Goal: Check status: Check status

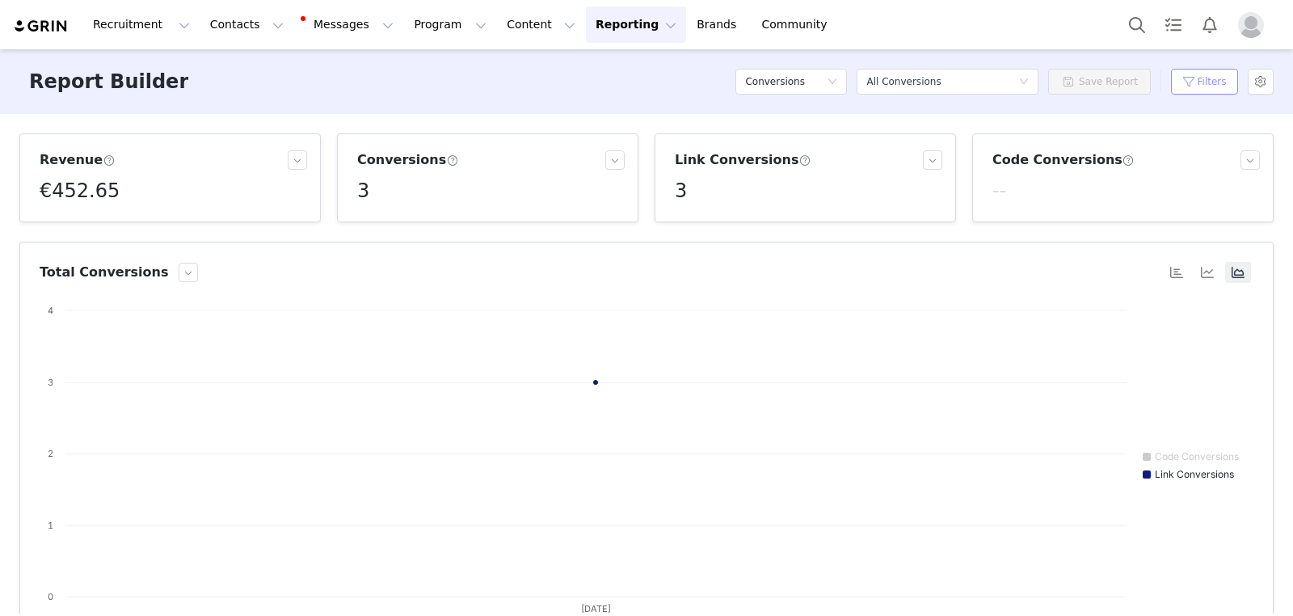
click at [1200, 80] on button "Filters" at bounding box center [1204, 82] width 67 height 26
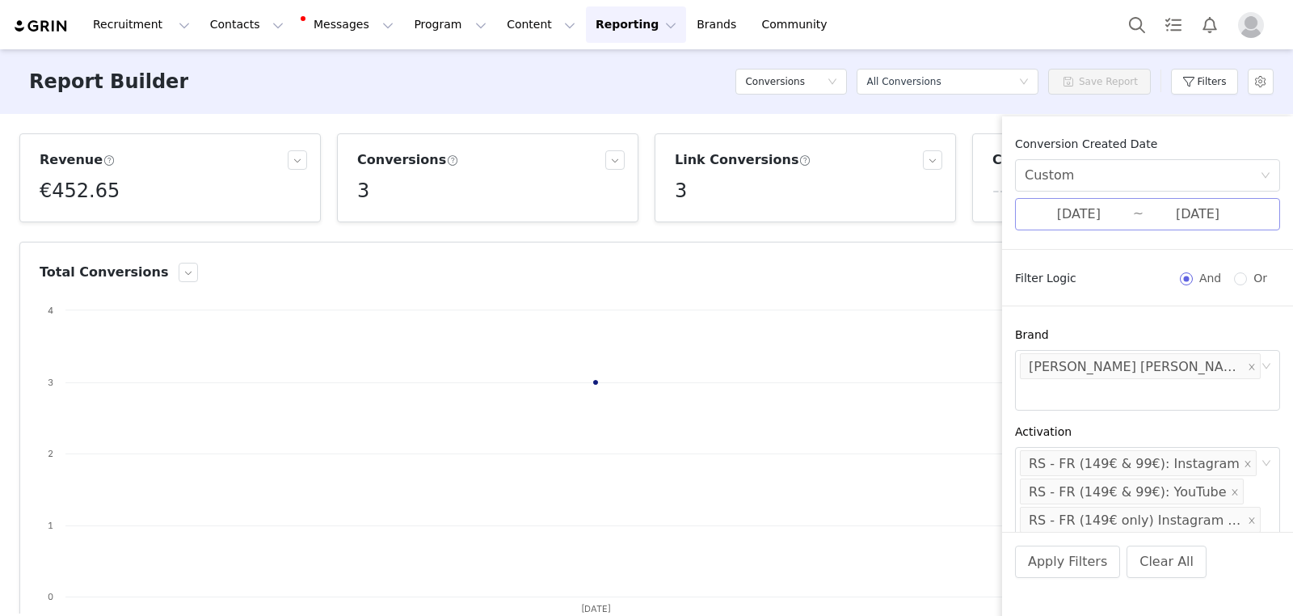
click at [1132, 204] on input "[DATE]" at bounding box center [1079, 214] width 108 height 21
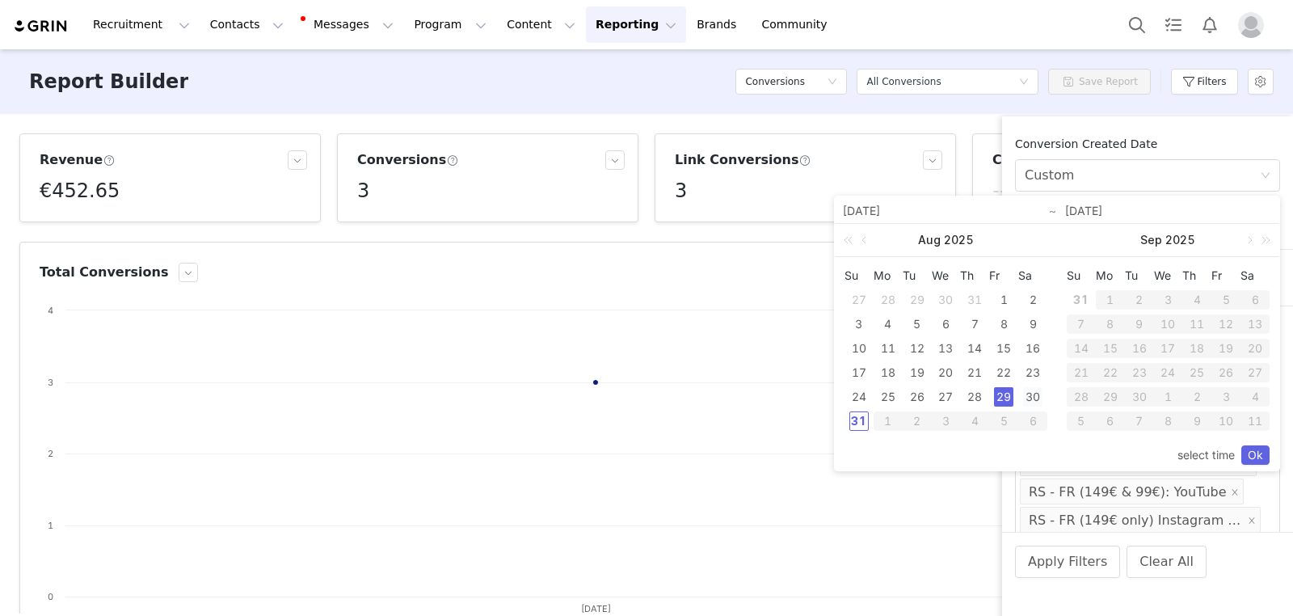
click at [1034, 399] on div "30" at bounding box center [1032, 396] width 19 height 19
type input "[DATE]"
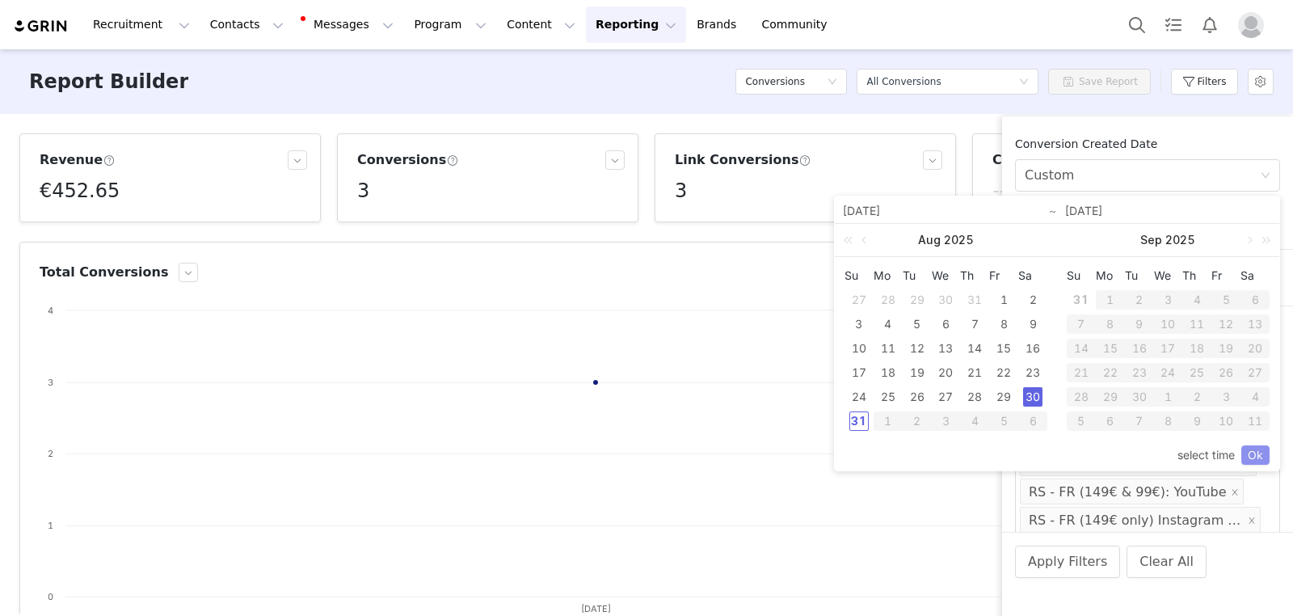
type input "[DATE]"
click at [1260, 454] on link "Ok" at bounding box center [1255, 454] width 28 height 19
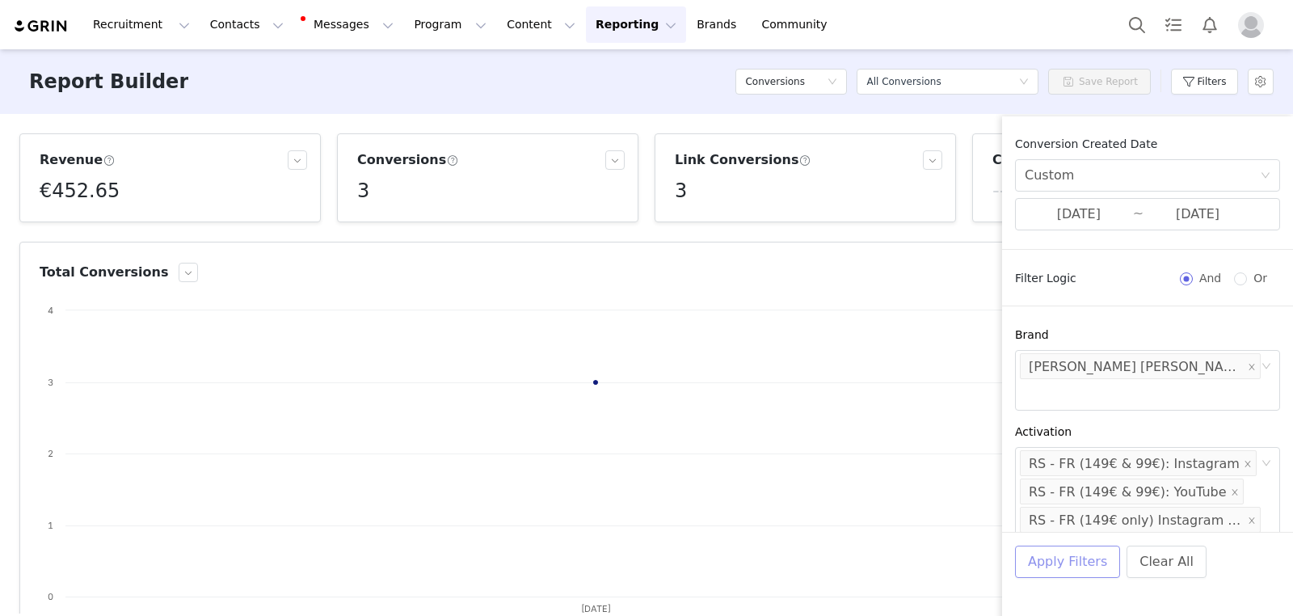
click at [1065, 556] on button "Apply Filters" at bounding box center [1067, 561] width 105 height 32
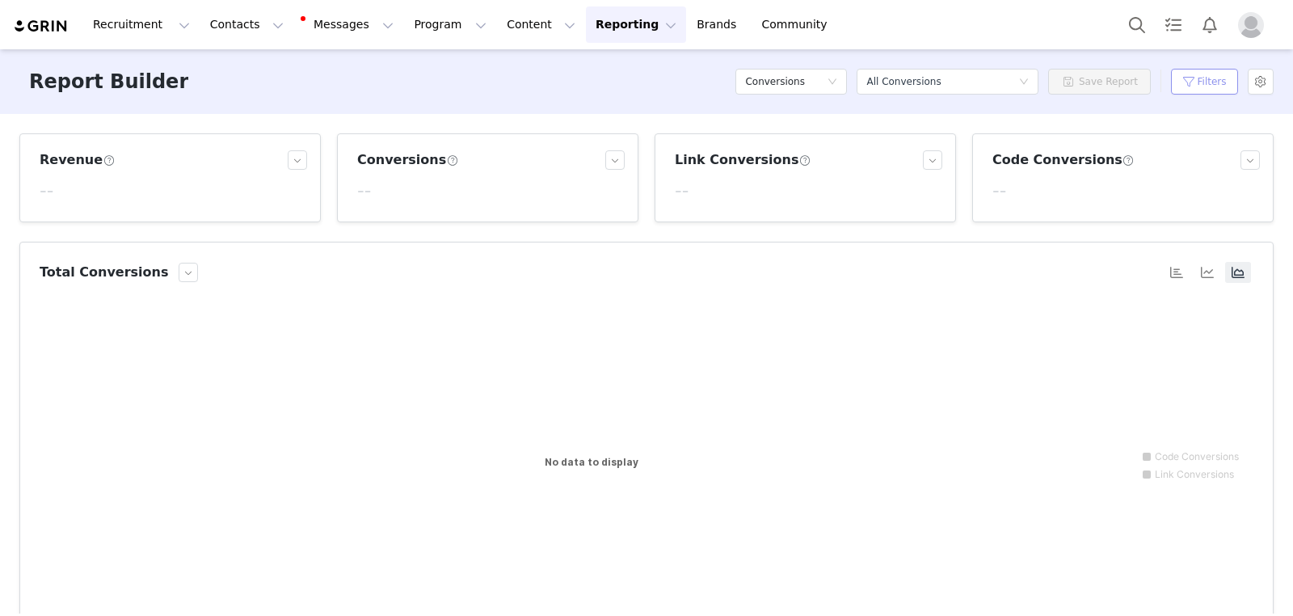
click at [1196, 83] on button "Filters" at bounding box center [1204, 82] width 67 height 26
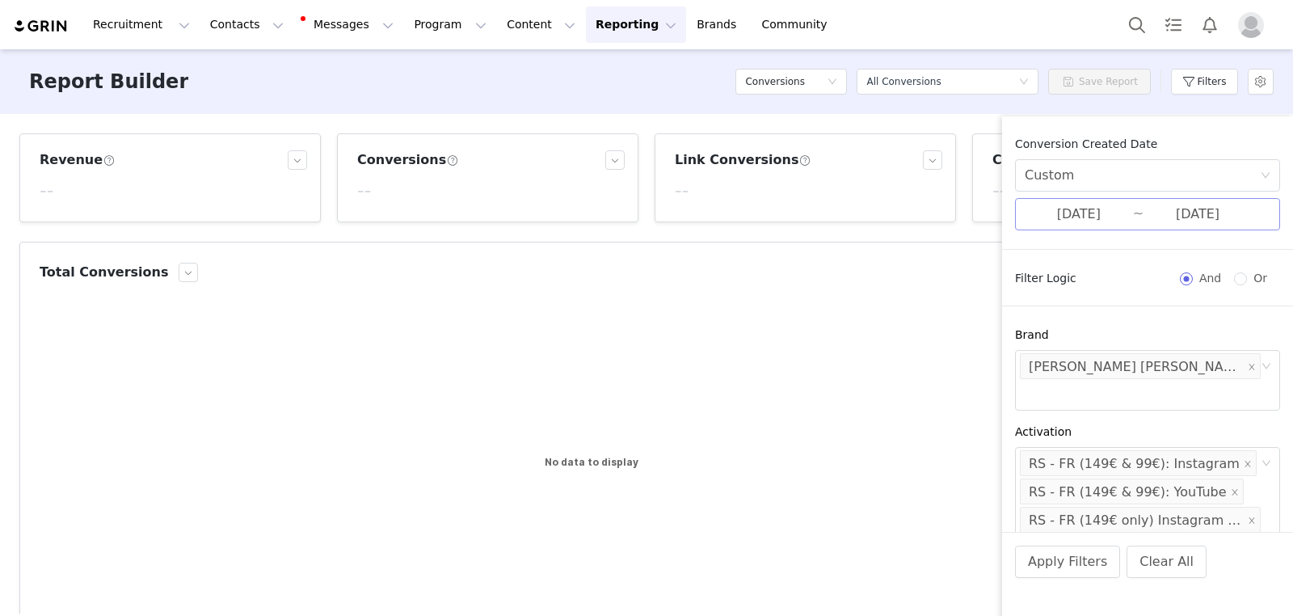
click at [1156, 213] on input "[DATE]" at bounding box center [1197, 214] width 108 height 21
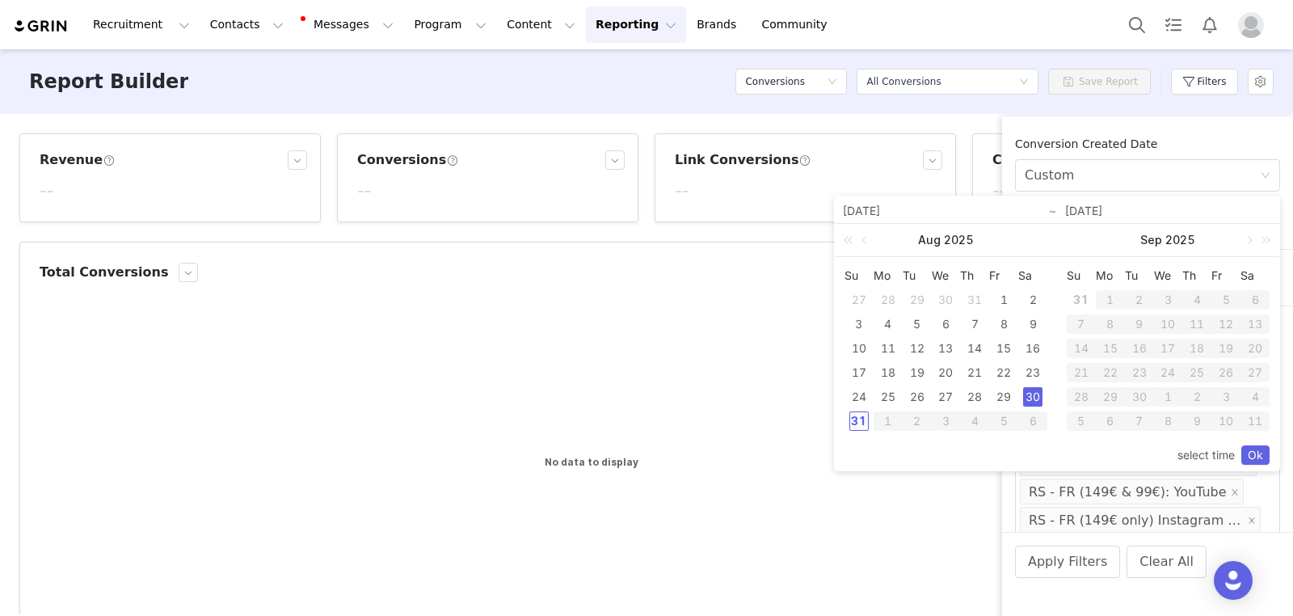
click at [863, 418] on div "31" at bounding box center [858, 420] width 19 height 19
type input "[DATE]"
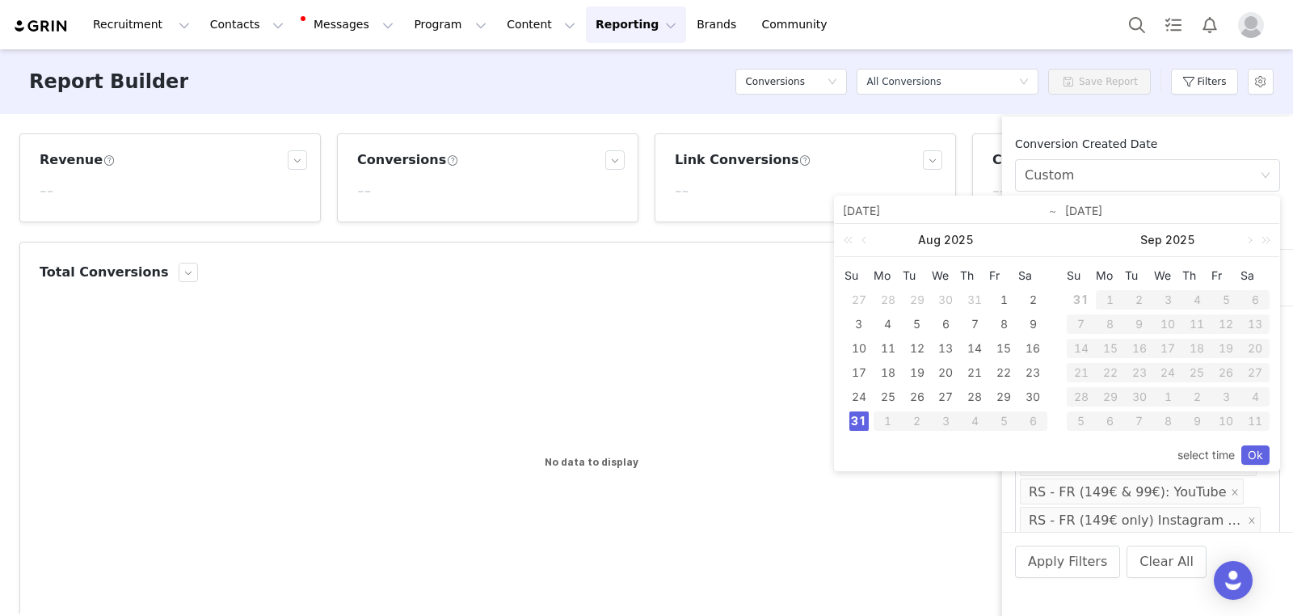
type input "[DATE]"
click at [1252, 452] on link "Ok" at bounding box center [1255, 454] width 28 height 19
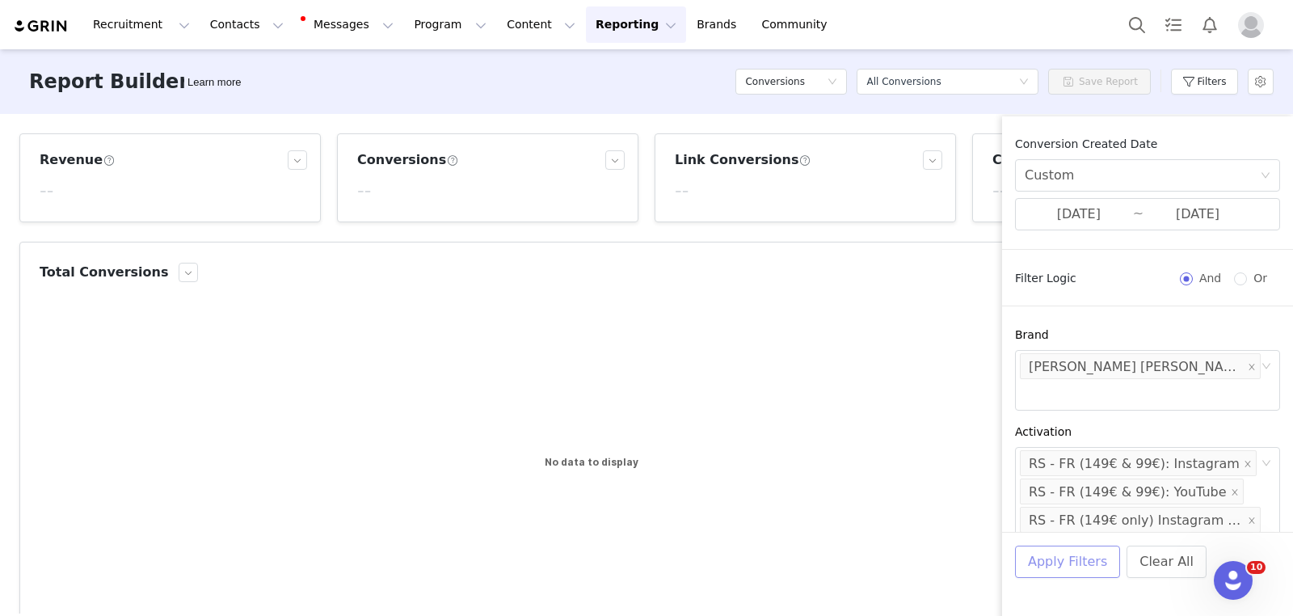
click at [1048, 570] on button "Apply Filters" at bounding box center [1067, 561] width 105 height 32
